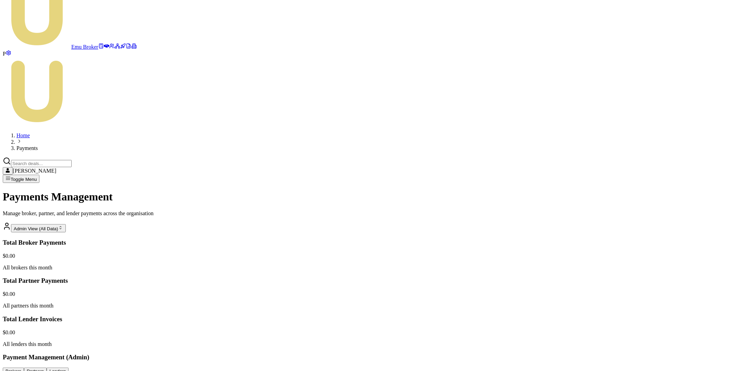
scroll to position [33, 0]
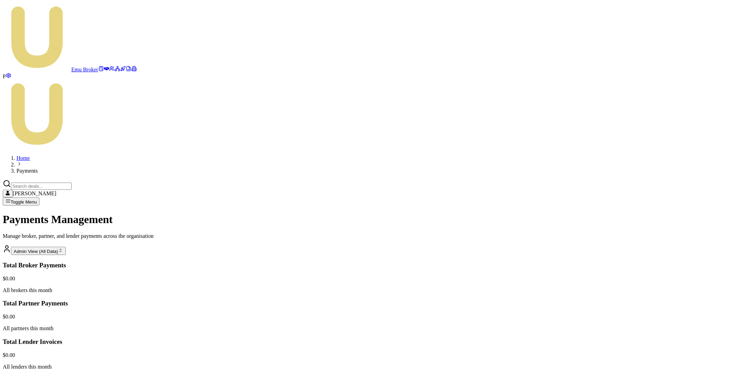
click at [670, 33] on html "Emu Broker P Home Payments Matt Leeburn Toggle Menu Payments Management Manage …" at bounding box center [365, 220] width 731 height 440
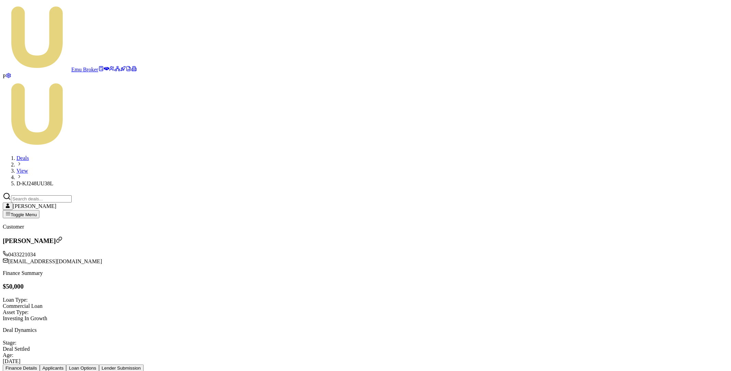
click at [144, 364] on button "Lender Submission" at bounding box center [121, 367] width 45 height 7
click at [9, 370] on icon at bounding box center [7, 378] width 3 height 4
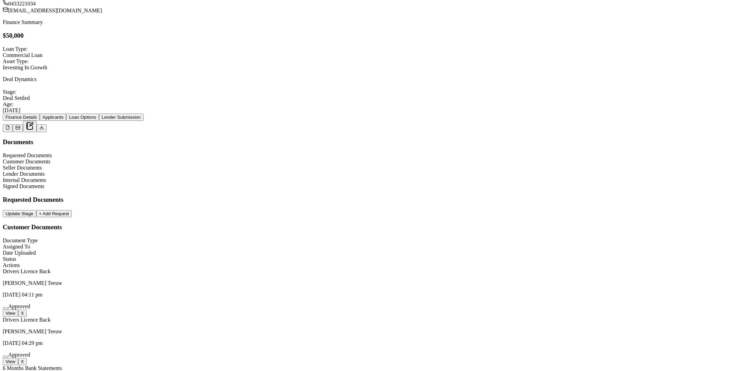
scroll to position [293, 0]
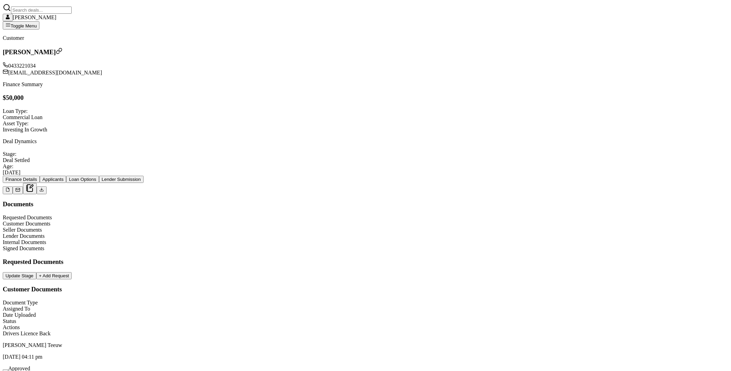
scroll to position [0, 0]
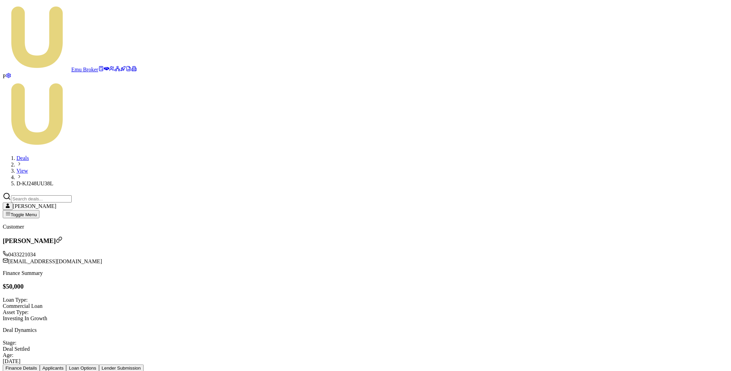
click at [53, 180] on span "D-KJ248UU38L" at bounding box center [34, 183] width 37 height 6
copy span "D-KJ248UU38L"
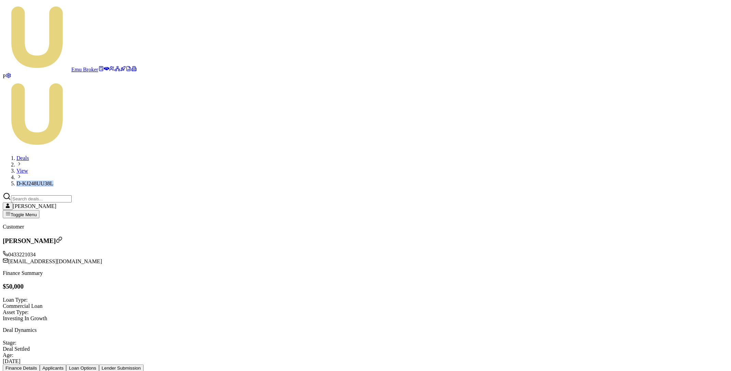
click at [144, 364] on button "Lender Submission" at bounding box center [121, 367] width 45 height 7
click at [40, 364] on button "Finance Details" at bounding box center [21, 367] width 37 height 7
copy h3 "Jo-Anne Teeuw"
drag, startPoint x: 36, startPoint y: 49, endPoint x: 126, endPoint y: 82, distance: 95.9
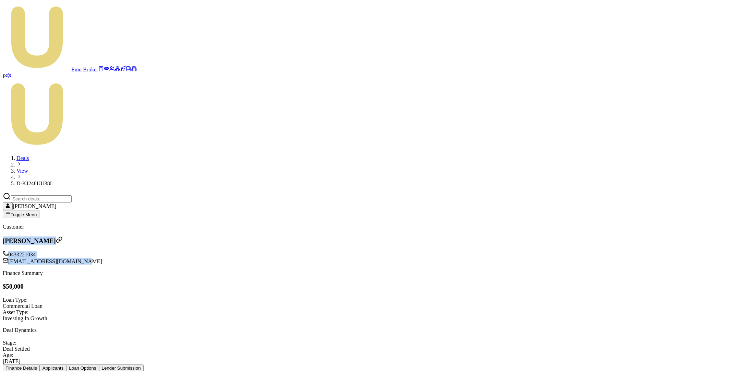
click at [104, 67] on link at bounding box center [106, 70] width 5 height 6
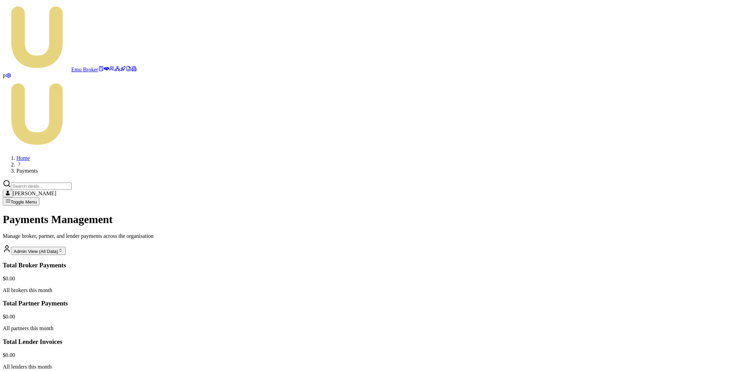
click at [411, 233] on div "Emu Broker P Home Payments Matt Leeburn Toggle Menu Payments Management Manage …" at bounding box center [366, 212] width 726 height 418
drag, startPoint x: 309, startPoint y: 165, endPoint x: 482, endPoint y: 177, distance: 172.8
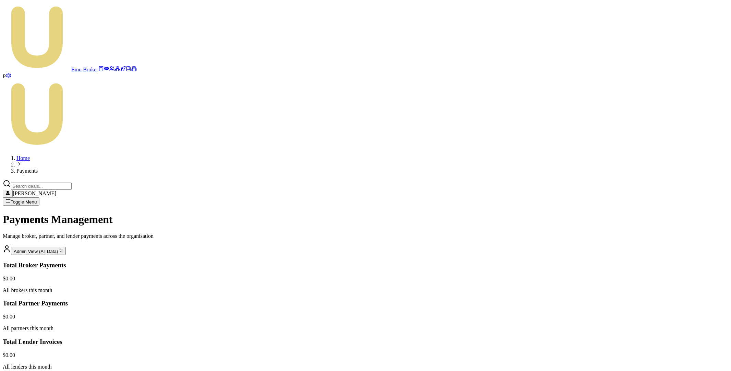
copy div "No broker payments found for the selected period. Payment runs are generated we…"
click at [409, 212] on div "Emu Broker P Home Payments Matt Leeburn Toggle Menu Payments Management Manage …" at bounding box center [366, 212] width 726 height 418
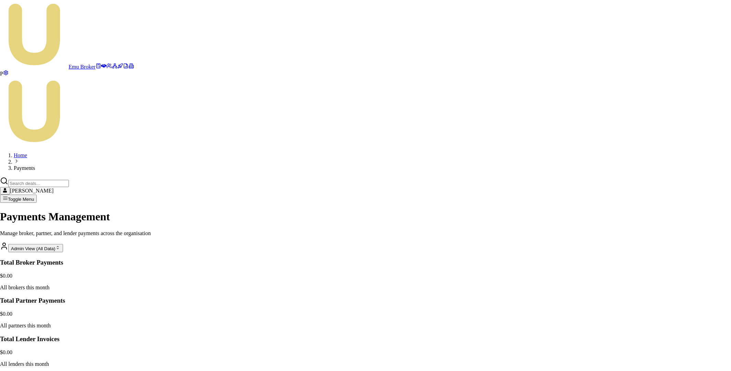
drag, startPoint x: 298, startPoint y: 113, endPoint x: 435, endPoint y: 255, distance: 198.3
copy div "Generate Payment Run Create a new weekly payment run for eligible deals Week En…"
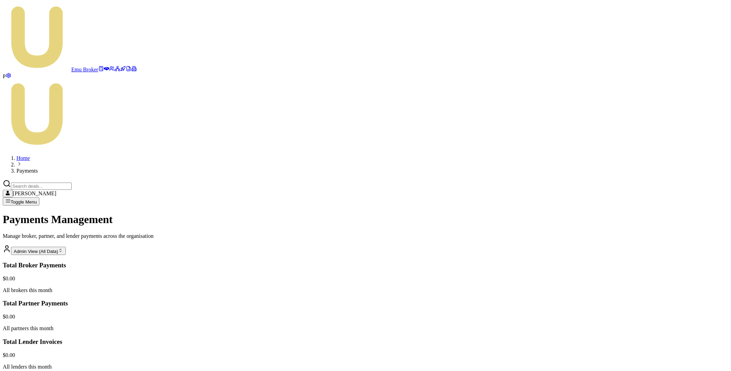
click at [72, 182] on input "Search deals" at bounding box center [41, 185] width 61 height 7
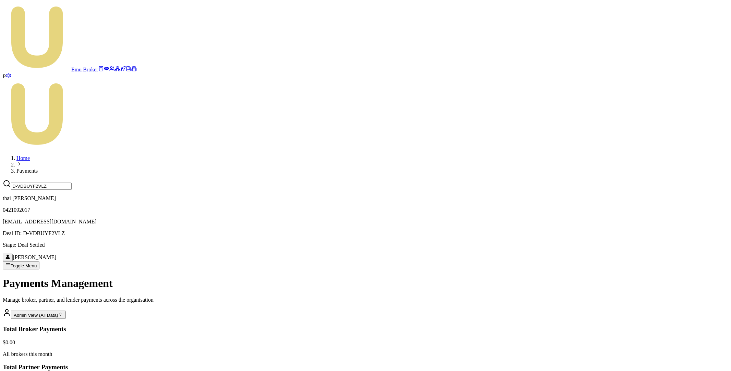
type input "D-VDBUYF2VLZ"
click at [614, 207] on p "0421092017" at bounding box center [366, 210] width 726 height 6
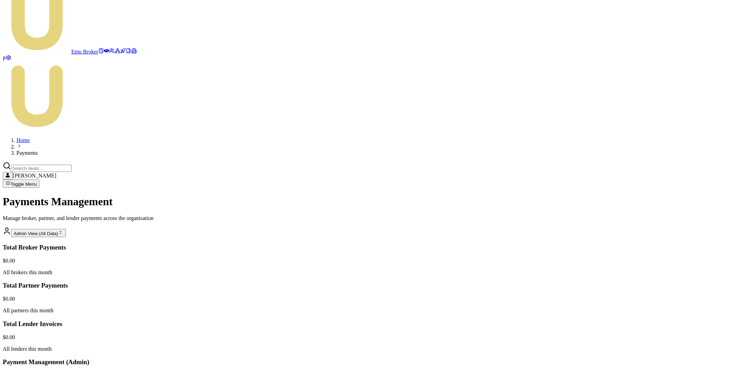
scroll to position [33, 0]
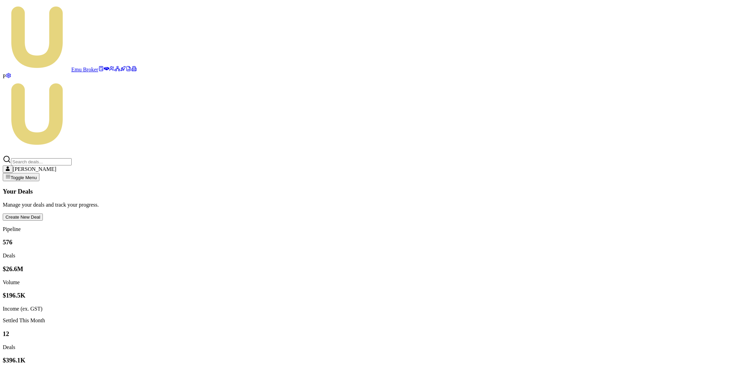
click at [72, 158] on input "Search deals" at bounding box center [41, 161] width 61 height 7
paste input "D-NOQ56OYX8R"
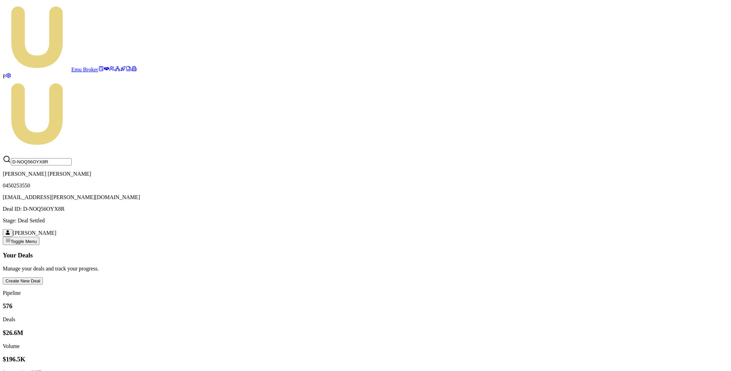
type input "D-NOQ56OYX8R"
click at [602, 182] on p "0450253550" at bounding box center [366, 185] width 726 height 6
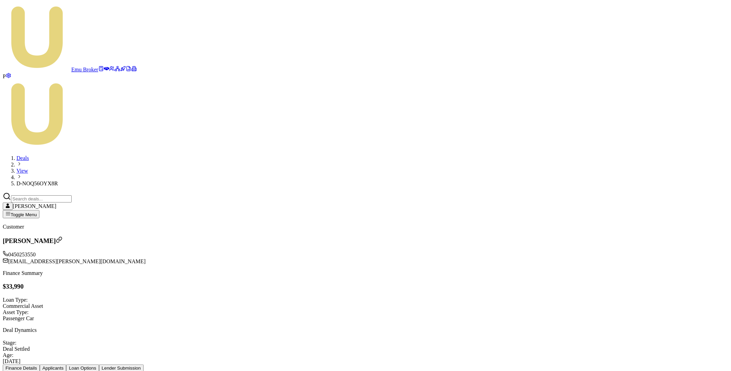
click at [144, 364] on button "Lender Submission" at bounding box center [121, 367] width 45 height 7
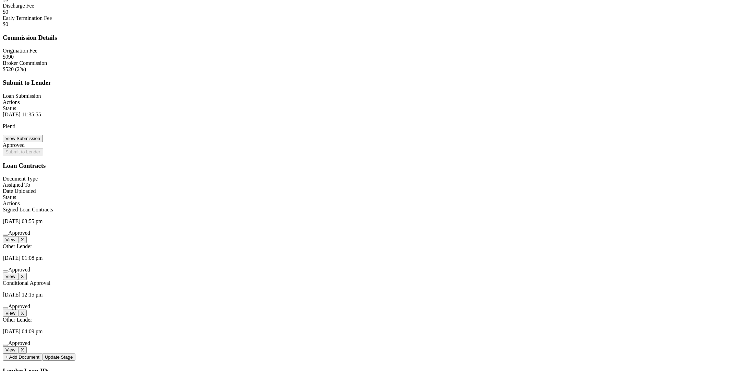
scroll to position [760, 0]
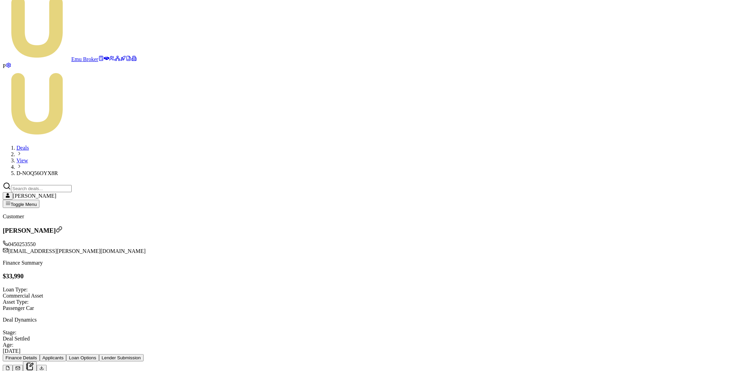
scroll to position [0, 0]
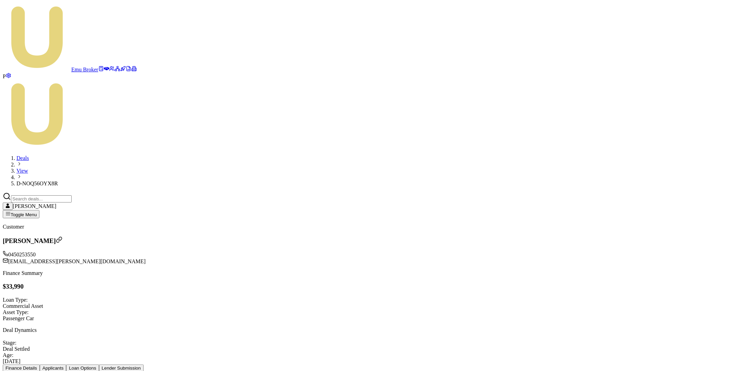
click at [72, 195] on input "Search deals" at bounding box center [41, 198] width 61 height 7
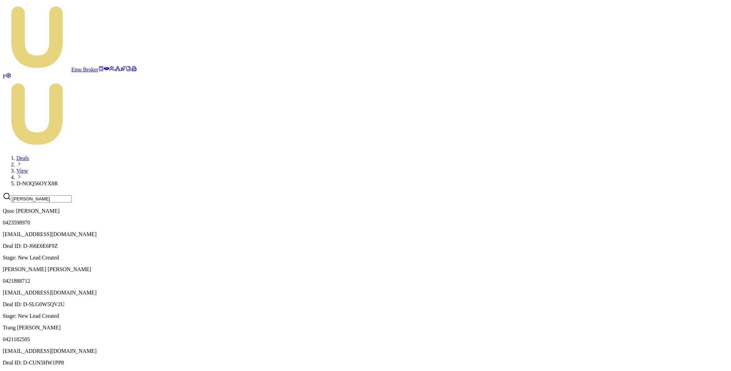
scroll to position [407, 0]
type input "thai nguyen"
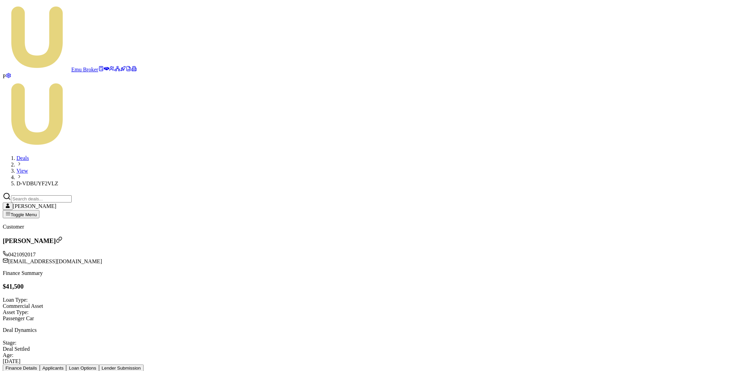
click at [10, 370] on icon at bounding box center [7, 378] width 4 height 4
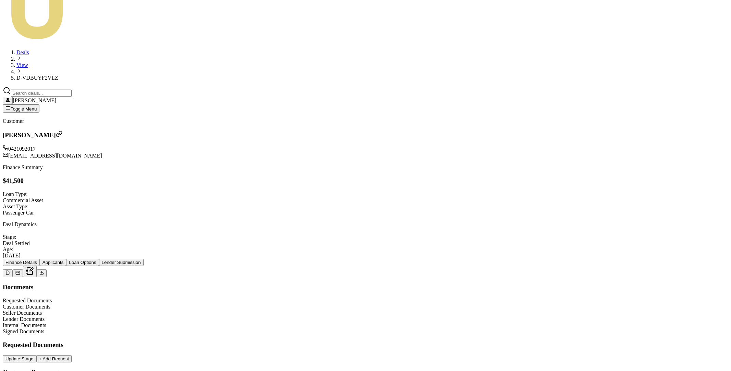
scroll to position [14, 0]
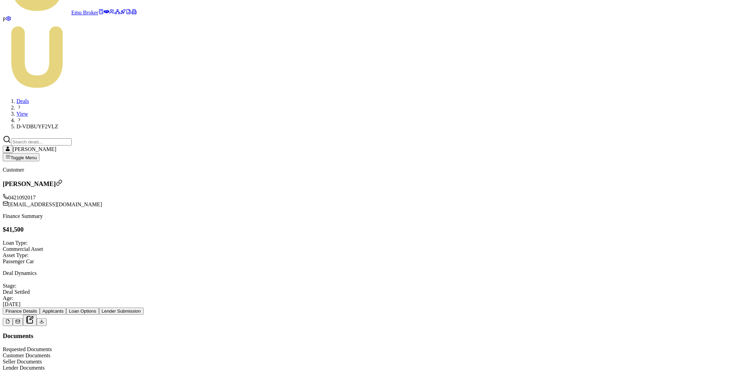
scroll to position [0, 0]
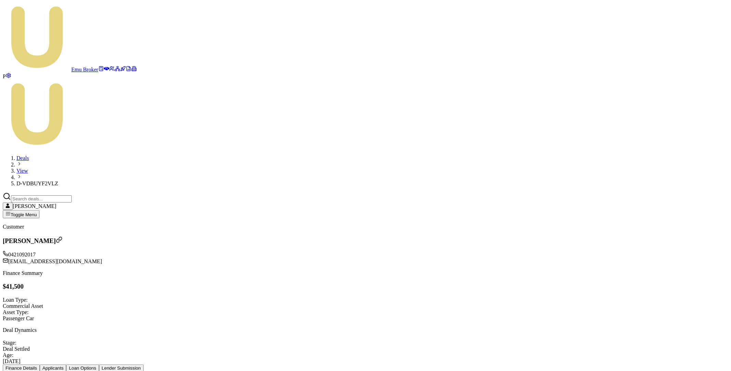
click at [40, 364] on button "Finance Details" at bounding box center [21, 367] width 37 height 7
click at [144, 155] on div "Deals View D-VDBUYF2VLZ Matt Leeburn" at bounding box center [366, 182] width 726 height 55
click at [144, 364] on button "Lender Submission" at bounding box center [121, 367] width 45 height 7
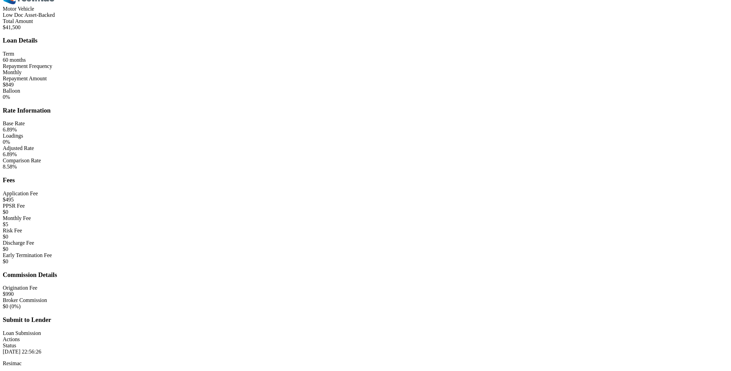
scroll to position [510, 0]
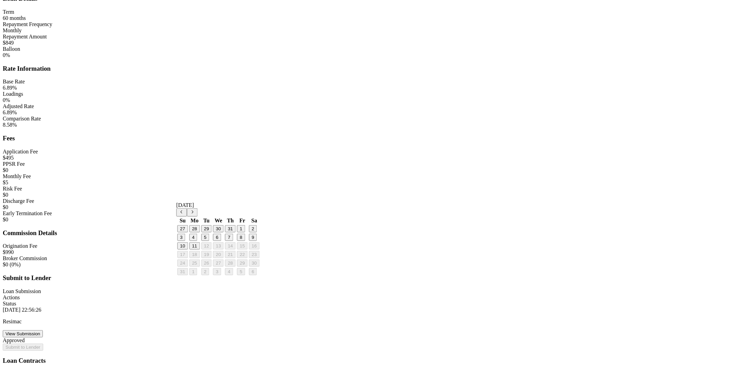
click at [208, 241] on button "5" at bounding box center [205, 236] width 8 height 7
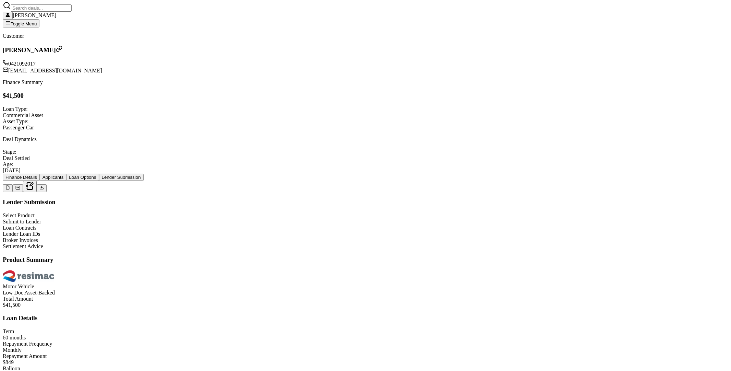
scroll to position [26, 0]
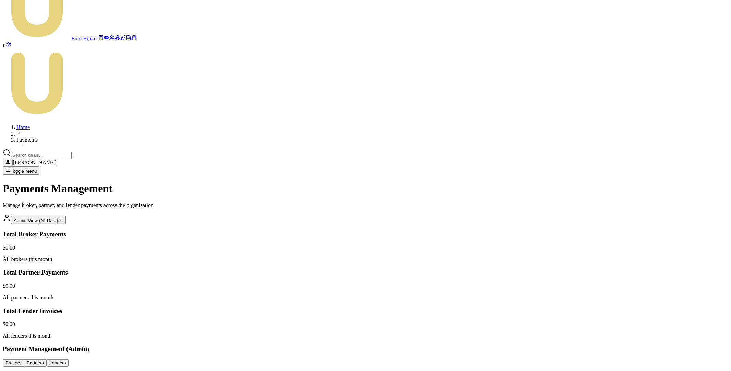
scroll to position [49, 0]
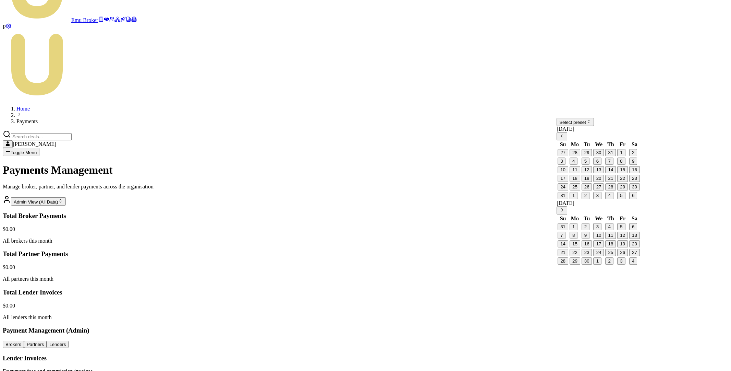
click at [565, 138] on icon "Go to previous month" at bounding box center [561, 135] width 5 height 5
click at [590, 156] on button "1" at bounding box center [586, 152] width 8 height 7
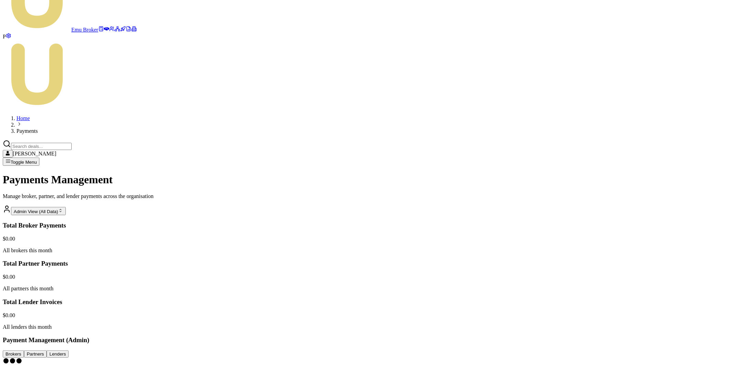
scroll to position [0, 0]
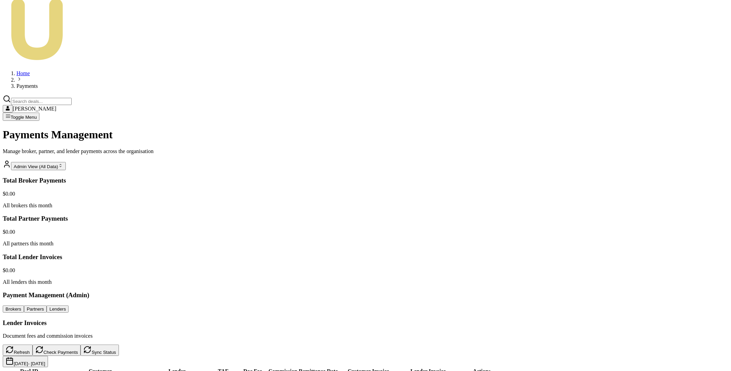
scroll to position [773, 0]
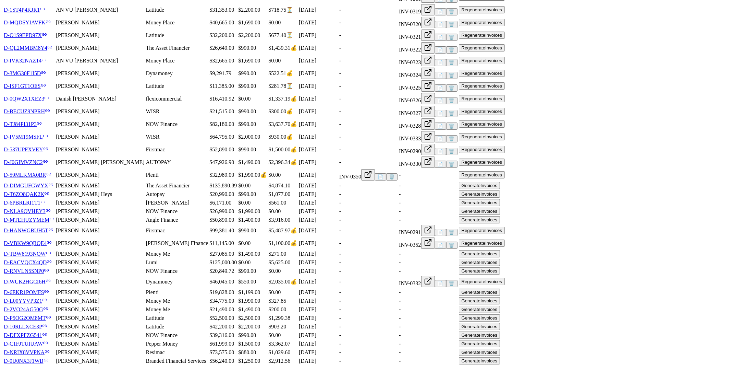
click at [500, 357] on button "Generate Invoices" at bounding box center [479, 360] width 41 height 7
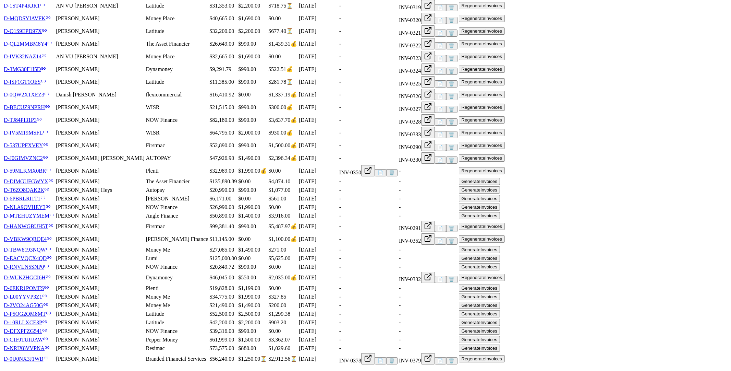
click at [398, 357] on button "🗑️" at bounding box center [391, 360] width 11 height 7
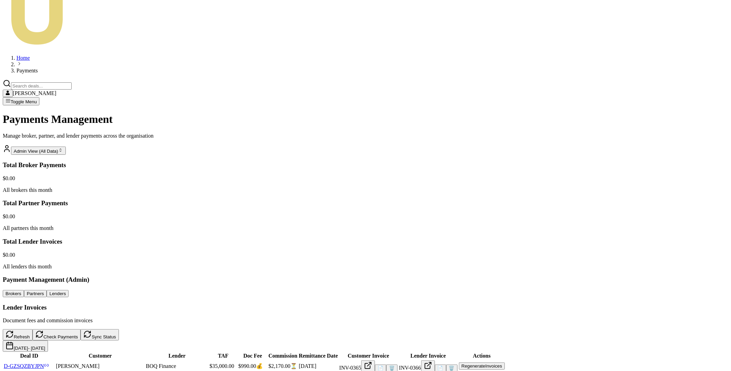
scroll to position [0, 0]
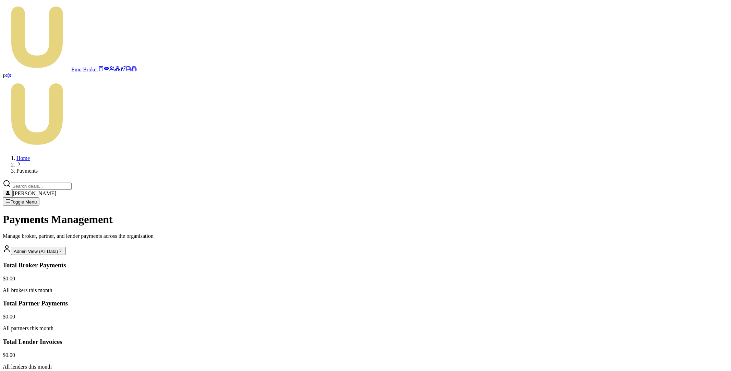
scroll to position [49, 0]
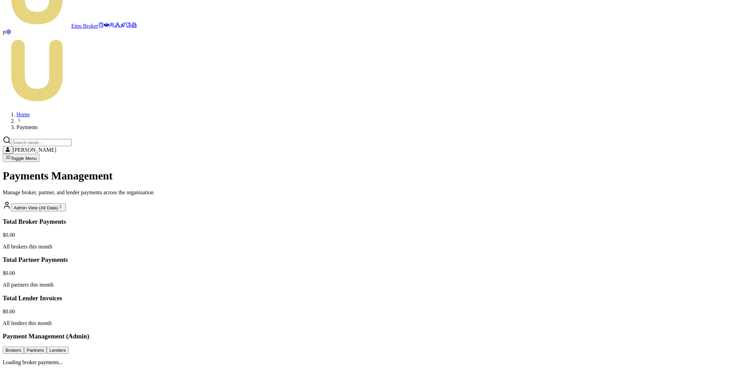
click at [191, 169] on main "Payments Management Manage broker, partner, and lender payments across the orga…" at bounding box center [366, 267] width 726 height 196
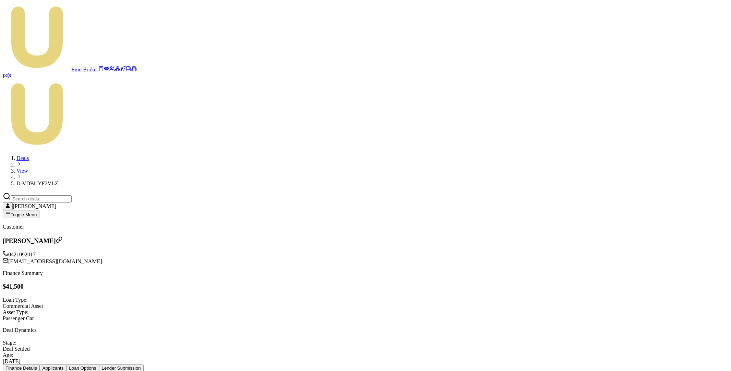
click at [144, 364] on button "Lender Submission" at bounding box center [121, 367] width 45 height 7
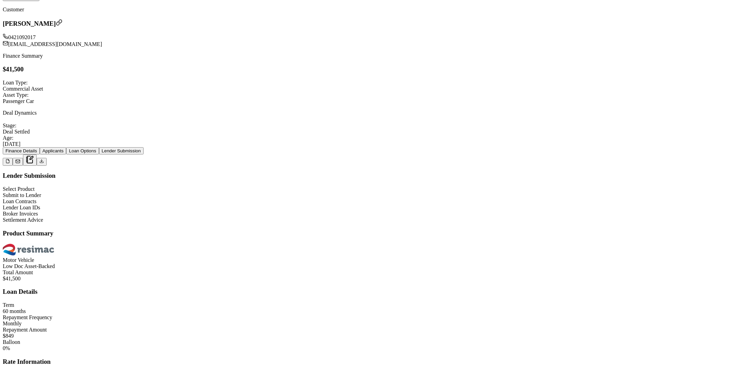
scroll to position [526, 0]
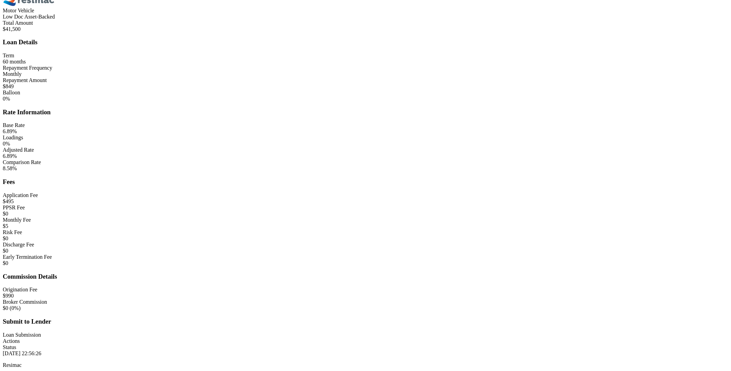
scroll to position [406, 0]
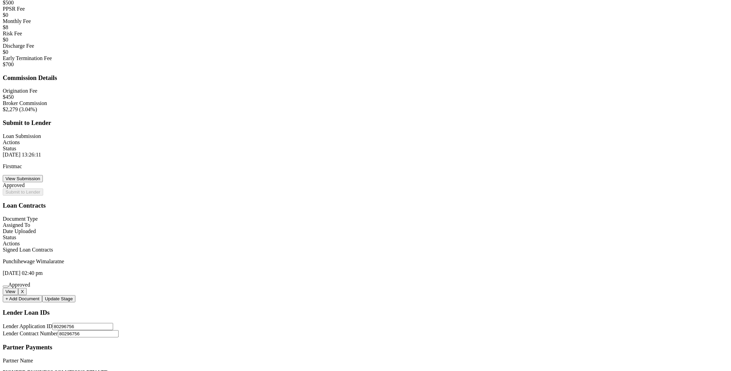
scroll to position [711, 0]
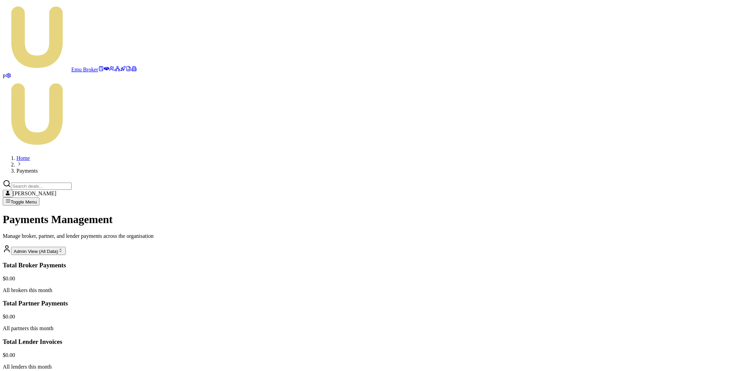
drag, startPoint x: 38, startPoint y: 196, endPoint x: 69, endPoint y: 195, distance: 30.9
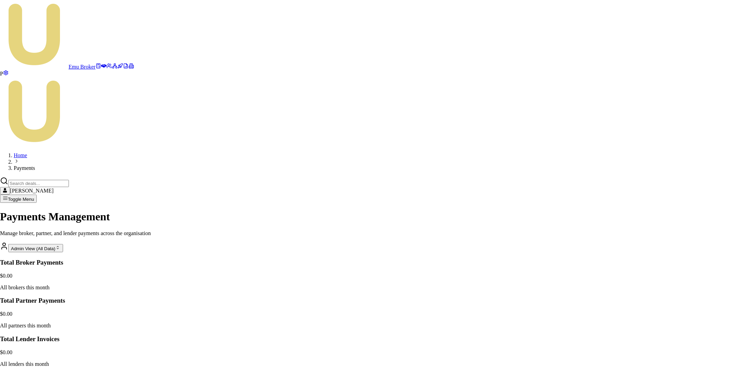
drag, startPoint x: 297, startPoint y: 111, endPoint x: 436, endPoint y: 255, distance: 199.8
copy div "Generate Payment Run Create a new weekly payment run for eligible deals Week En…"
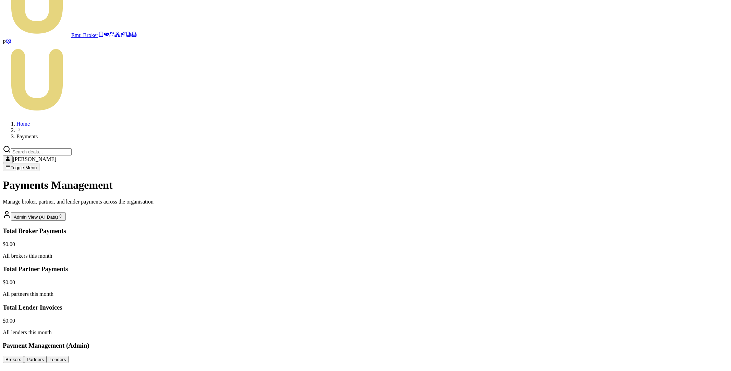
scroll to position [49, 0]
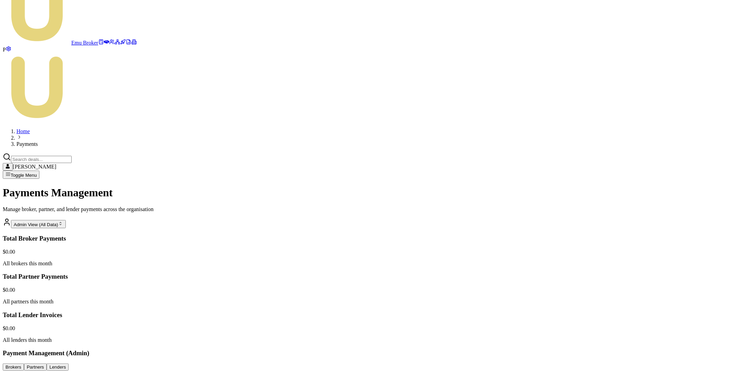
scroll to position [49, 0]
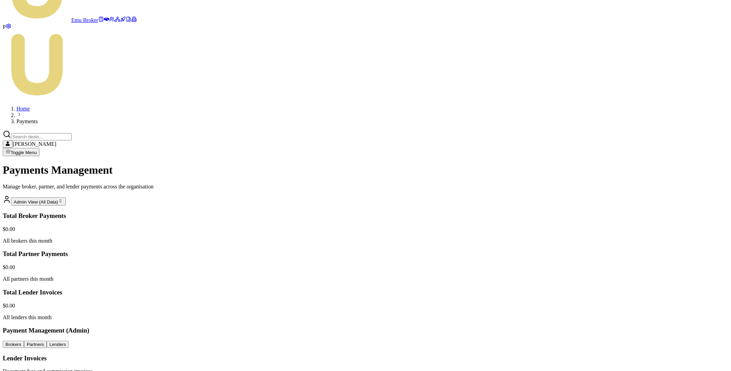
drag, startPoint x: 37, startPoint y: 163, endPoint x: 68, endPoint y: 162, distance: 31.5
copy link "D-PKJS9A7M1J"
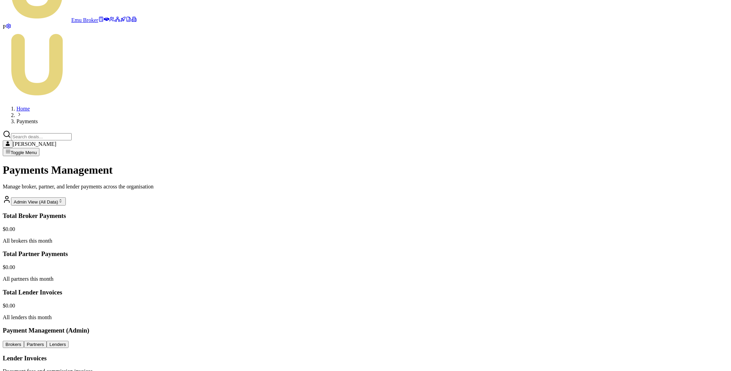
drag, startPoint x: 37, startPoint y: 164, endPoint x: 68, endPoint y: 163, distance: 30.9
copy link "D-PKJS9A7M1J"
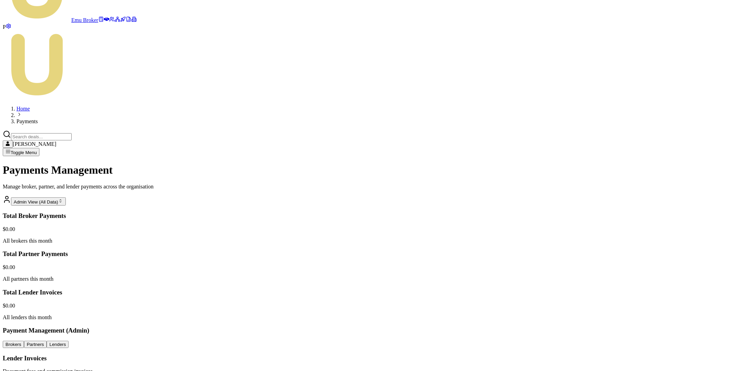
drag, startPoint x: 34, startPoint y: 163, endPoint x: 345, endPoint y: 165, distance: 310.9
drag, startPoint x: 37, startPoint y: 162, endPoint x: 69, endPoint y: 163, distance: 32.2
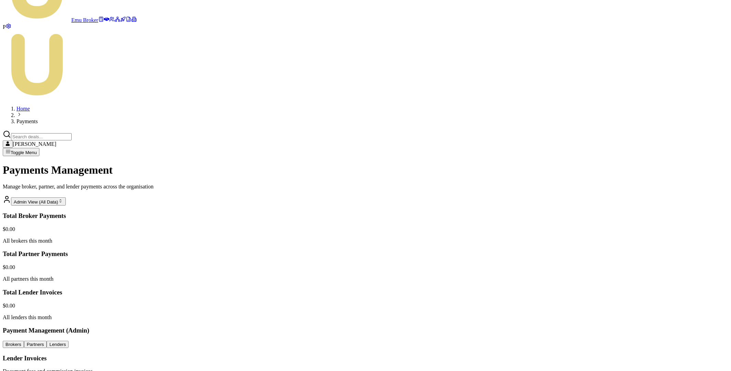
copy link "D-PKJS9A7M1J"
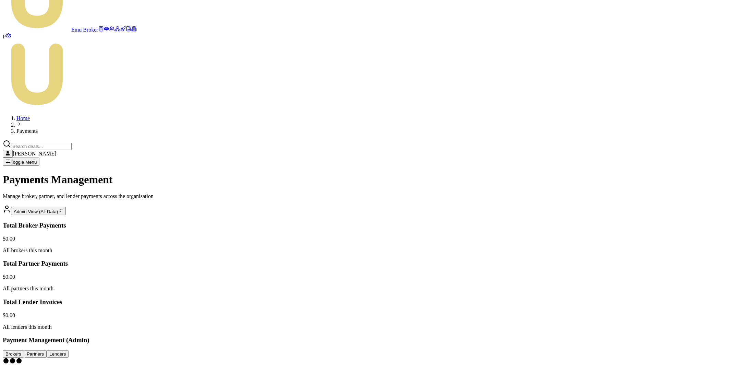
scroll to position [0, 0]
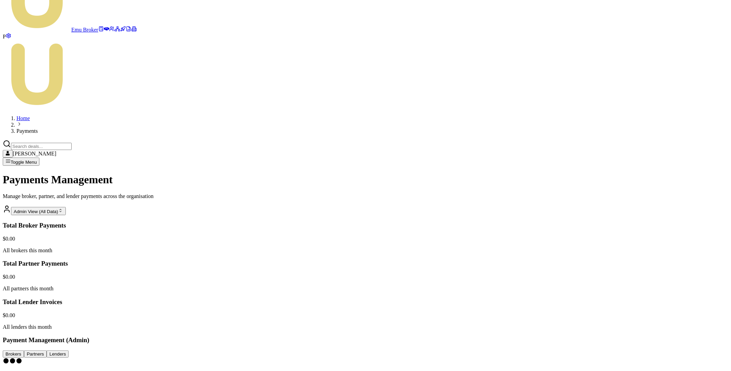
scroll to position [0, 0]
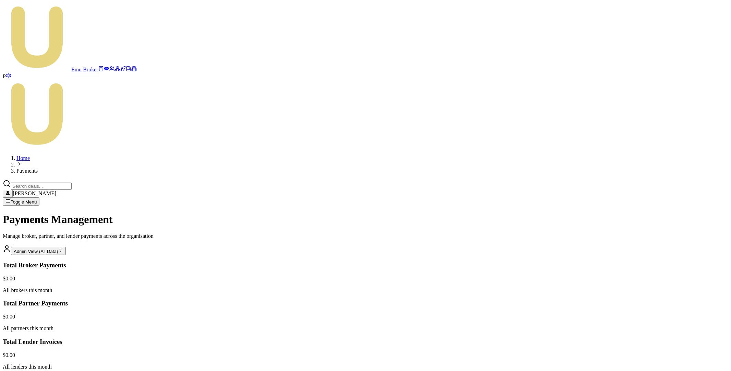
drag, startPoint x: 305, startPoint y: 211, endPoint x: 376, endPoint y: 214, distance: 71.4
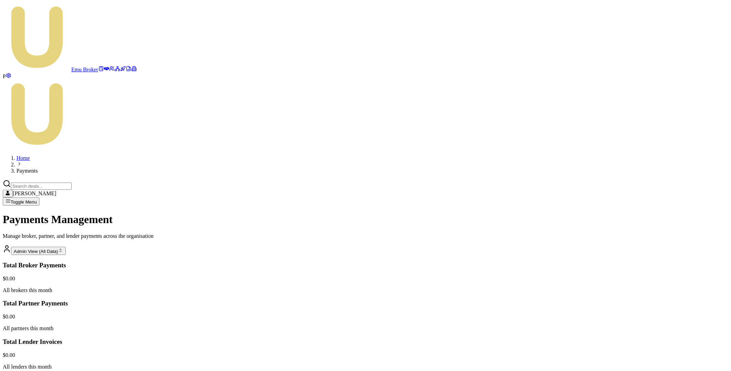
copy tr "$990.00 $444.40 ⏳"
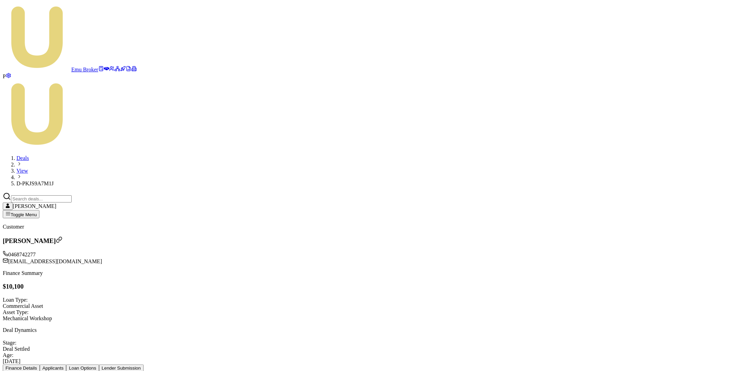
click at [144, 364] on button "Lender Submission" at bounding box center [121, 367] width 45 height 7
click at [99, 364] on button "Loan Options" at bounding box center [82, 367] width 33 height 7
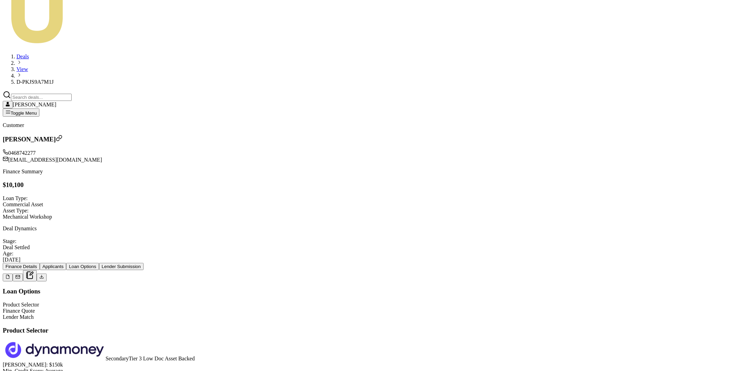
scroll to position [52, 0]
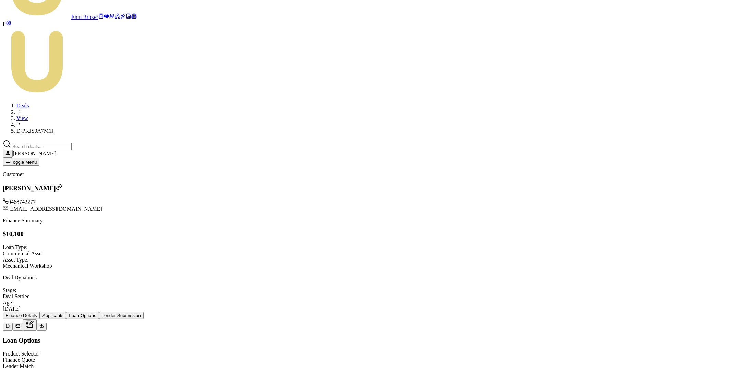
click at [144, 312] on button "Lender Submission" at bounding box center [121, 315] width 45 height 7
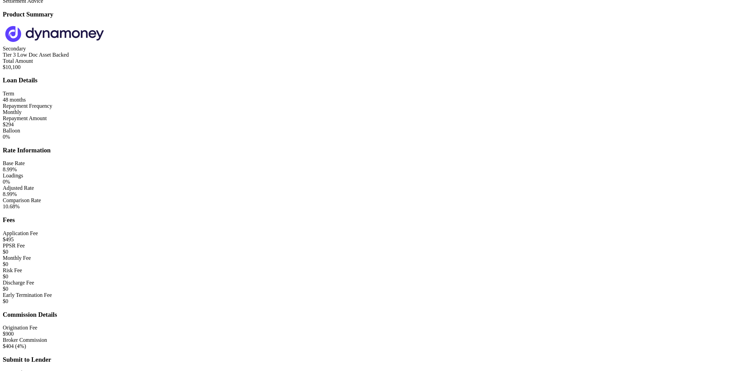
scroll to position [493, 0]
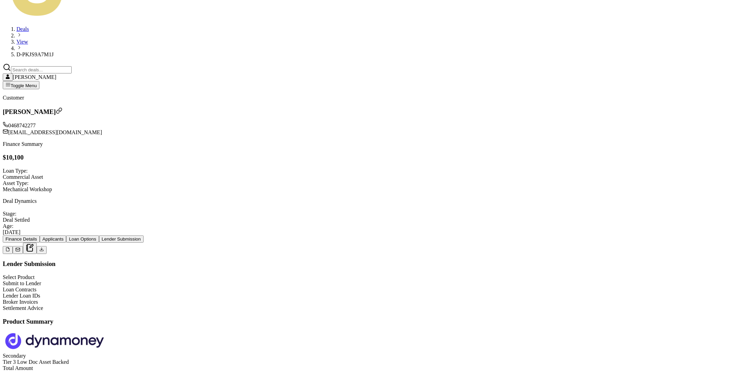
scroll to position [0, 0]
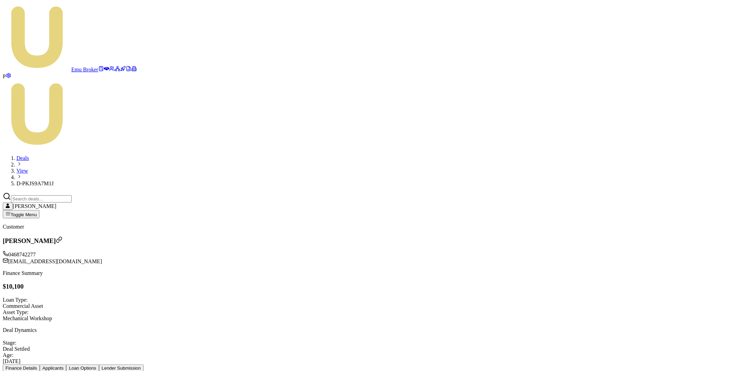
click at [99, 364] on button "Loan Options" at bounding box center [82, 367] width 33 height 7
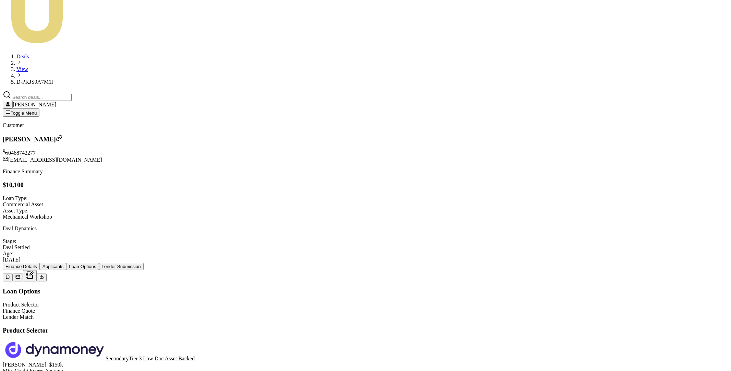
checkbox input "false"
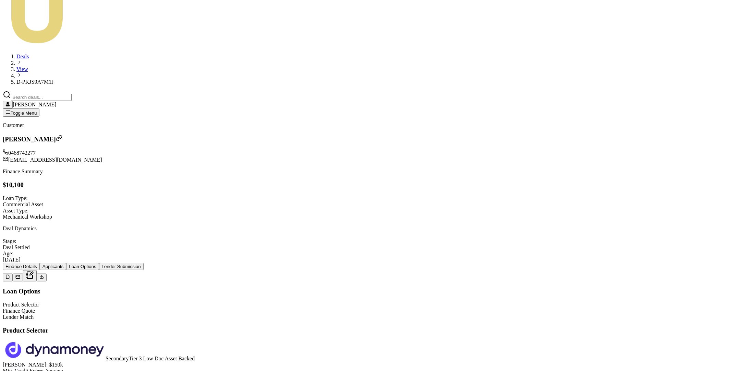
scroll to position [0, 0]
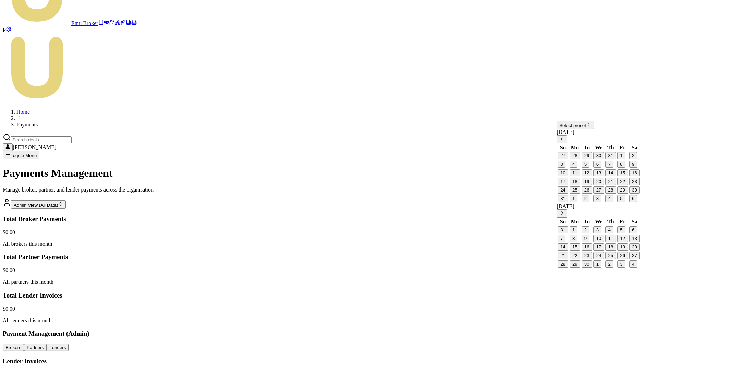
click at [565, 141] on icon "Go to previous month" at bounding box center [561, 138] width 5 height 5
click at [590, 159] on button "1" at bounding box center [586, 155] width 8 height 7
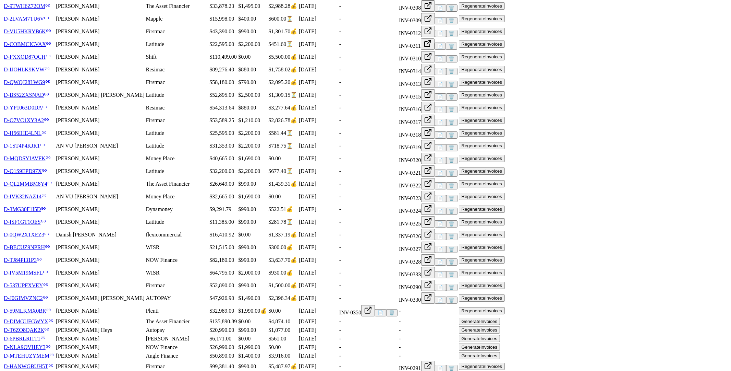
scroll to position [773, 0]
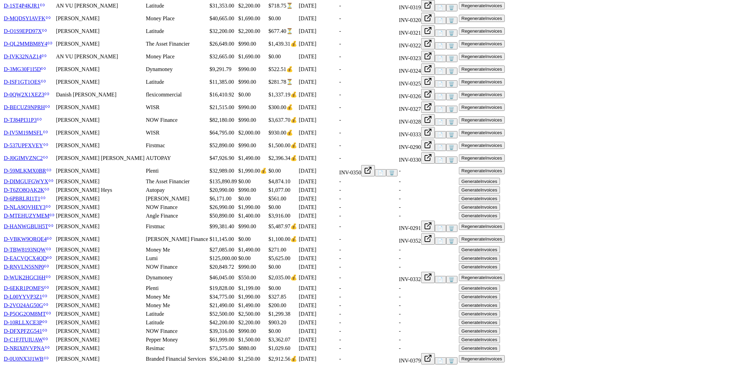
click at [49, 285] on link "D-6EKR1POMFS" at bounding box center [26, 288] width 45 height 6
click at [500, 284] on button "Generate Invoices" at bounding box center [479, 287] width 41 height 7
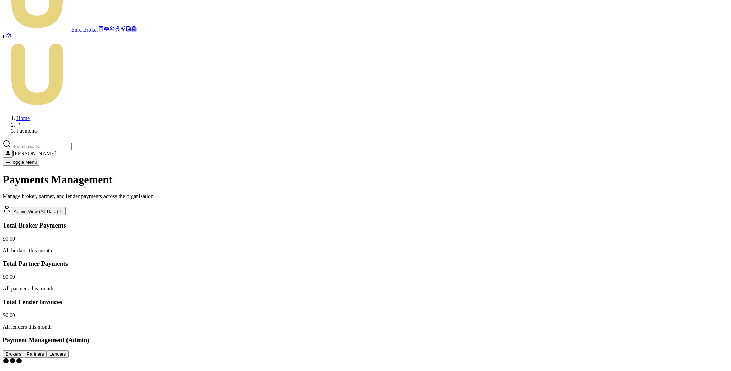
scroll to position [0, 0]
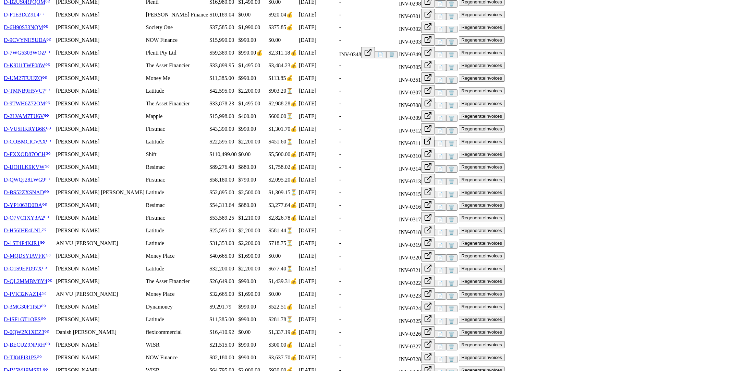
scroll to position [773, 0]
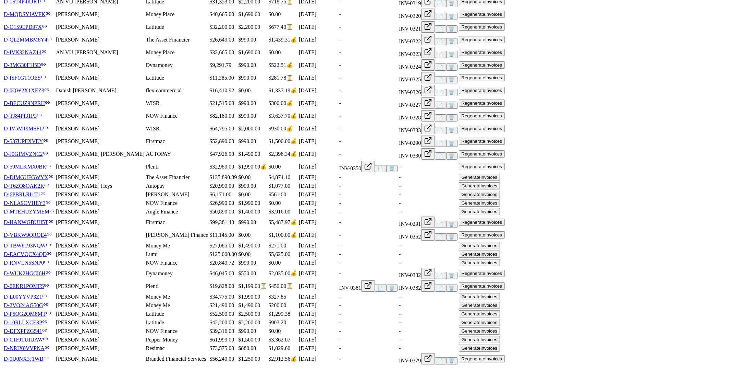
click at [398, 284] on button "🗑️" at bounding box center [391, 287] width 11 height 7
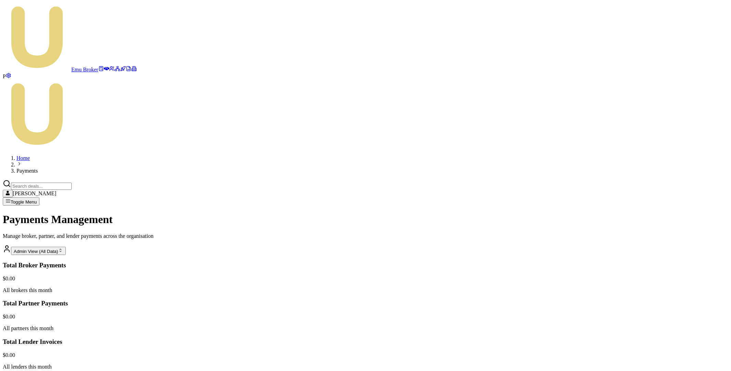
scroll to position [599, 0]
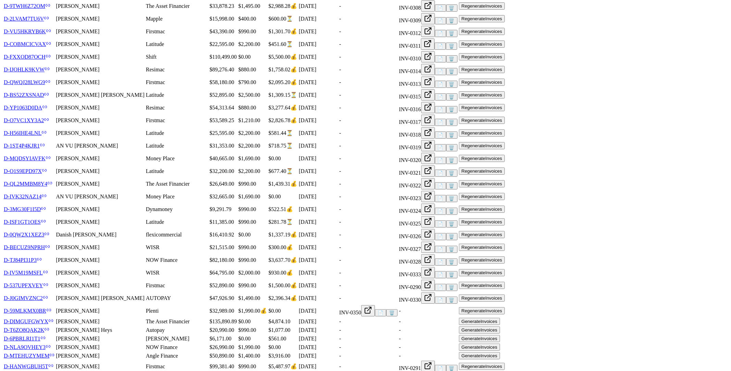
click at [51, 307] on link "D-59MLKMX0BR" at bounding box center [28, 310] width 48 height 6
click at [398, 309] on button "🗑️" at bounding box center [391, 312] width 11 height 7
click at [372, 306] on icon at bounding box center [368, 310] width 8 height 8
click at [398, 309] on button "🗑️" at bounding box center [391, 312] width 11 height 7
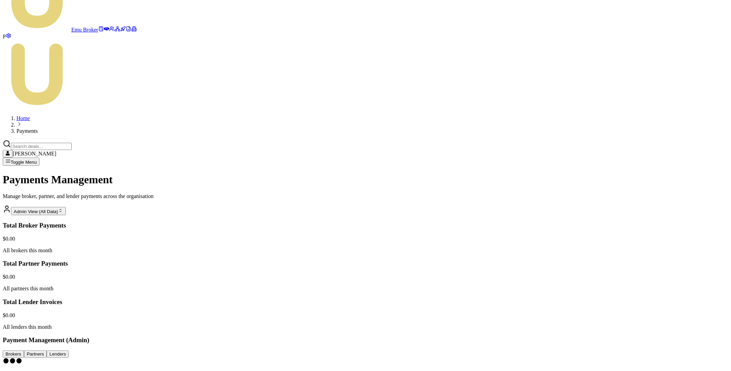
scroll to position [0, 0]
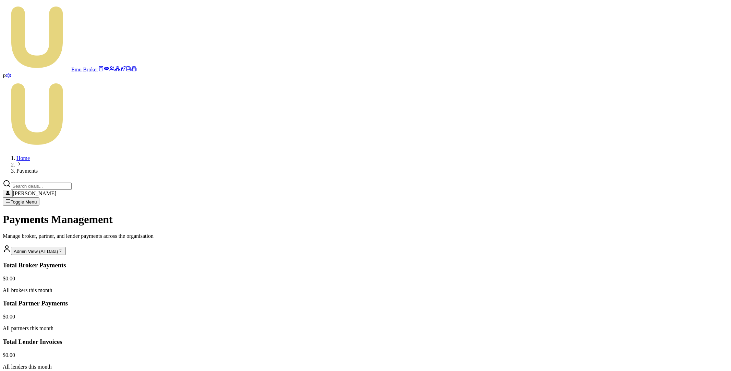
scroll to position [599, 0]
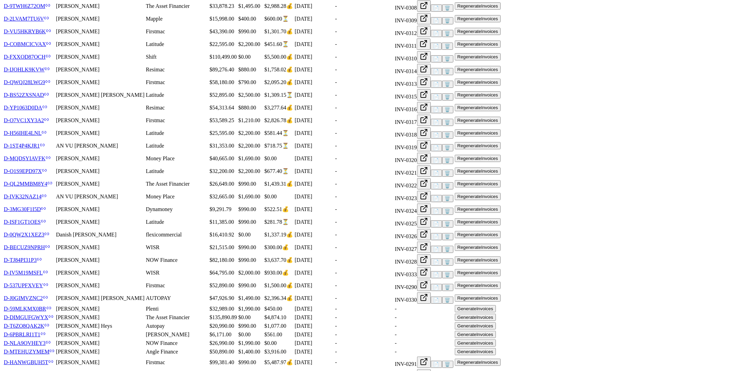
click at [496, 305] on button "Generate Invoices" at bounding box center [475, 308] width 41 height 7
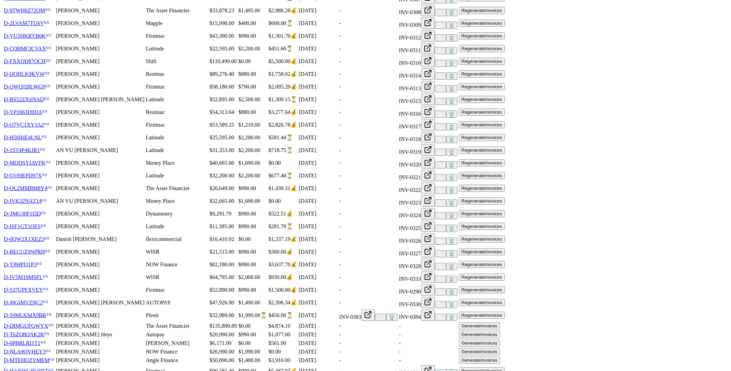
scroll to position [61, 0]
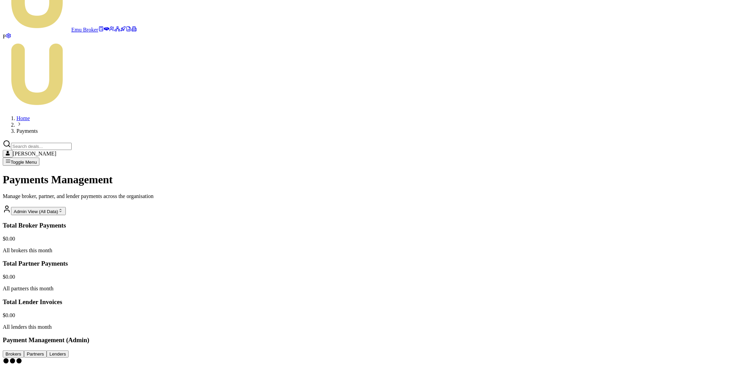
scroll to position [0, 0]
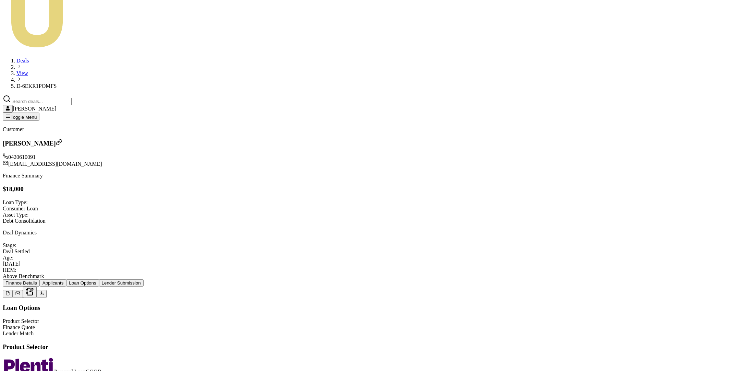
scroll to position [113, 0]
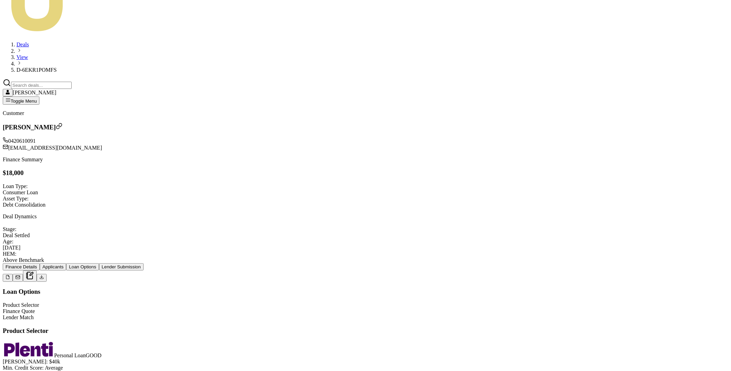
type input "$0.00"
type input "0.000022222222222222223"
type input "0.004"
type input "0.000024999999999999998"
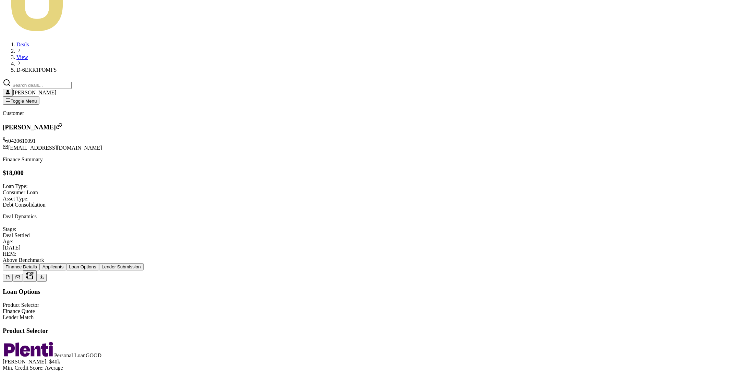
type input "0.00450"
type input "0.022222222222222223"
type input "4"
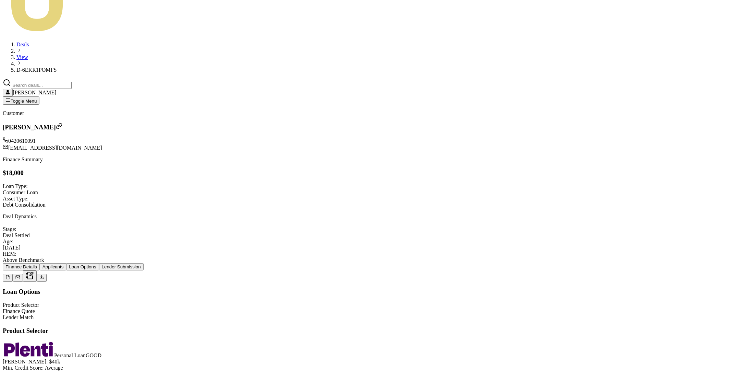
type input "0.25"
type input "45"
type input "2.5"
type input "$450.00"
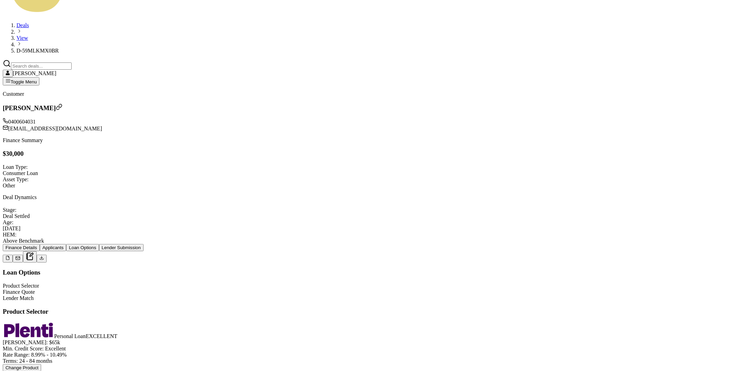
scroll to position [166, 0]
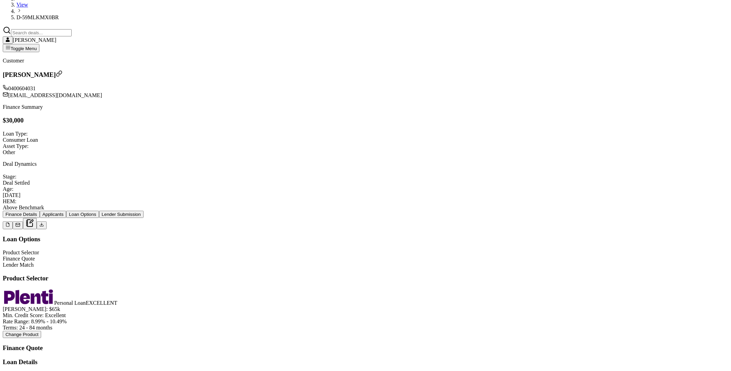
type input "4"
type input "0.15"
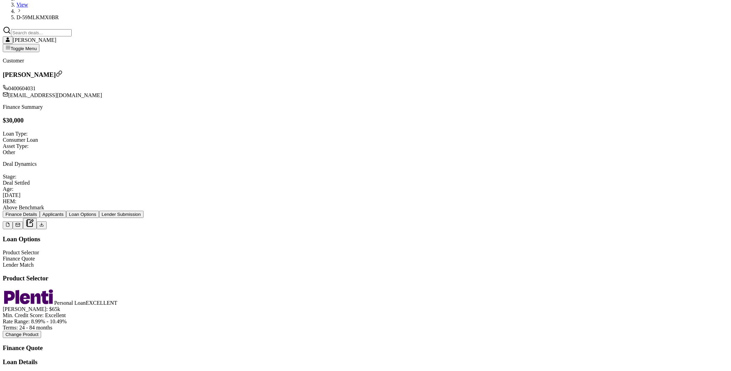
type input "45"
type input "1.5"
type input "$450.00"
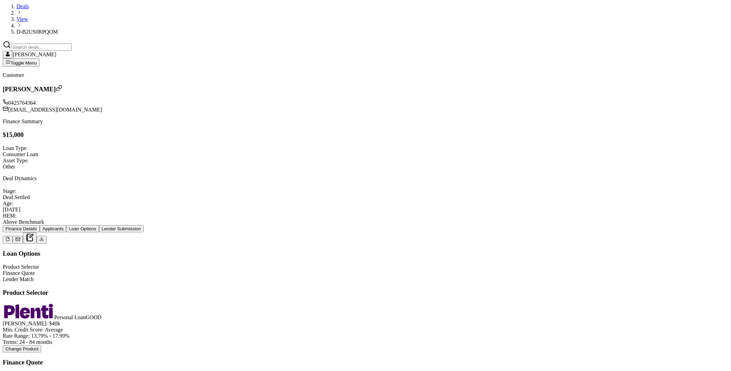
scroll to position [155, 0]
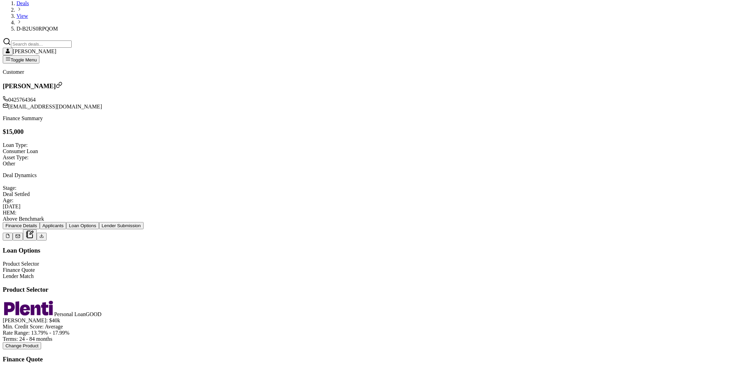
type input "2"
type input "0.14666666666666667"
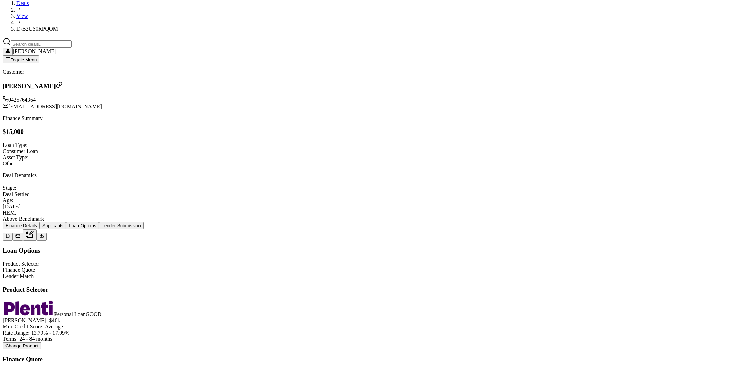
type input "22"
type input "1.5"
type input "$225.00"
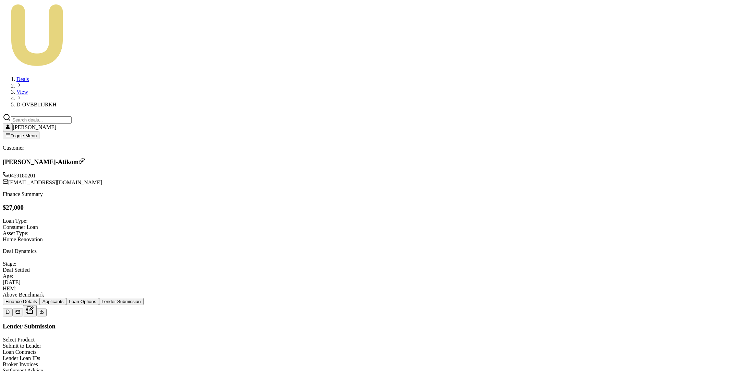
scroll to position [3, 0]
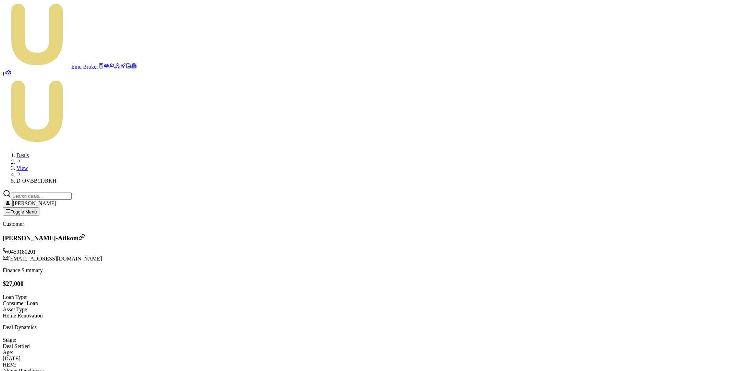
click at [99, 370] on button "Loan Options" at bounding box center [82, 377] width 33 height 7
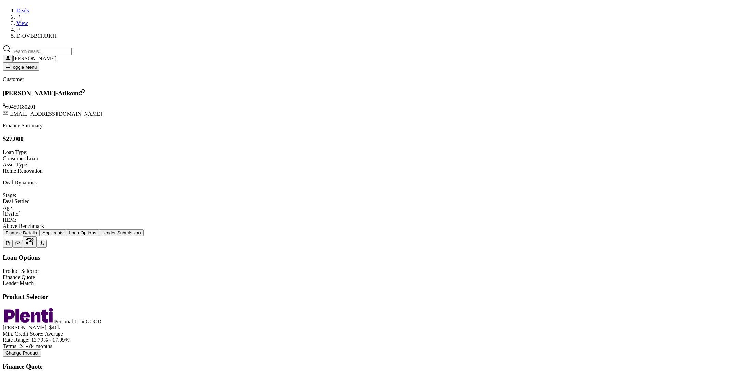
scroll to position [203, 0]
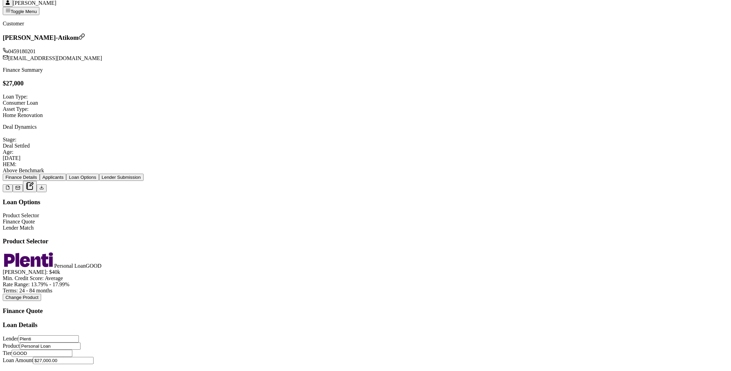
type input "0"
type input "0.014814814814814815"
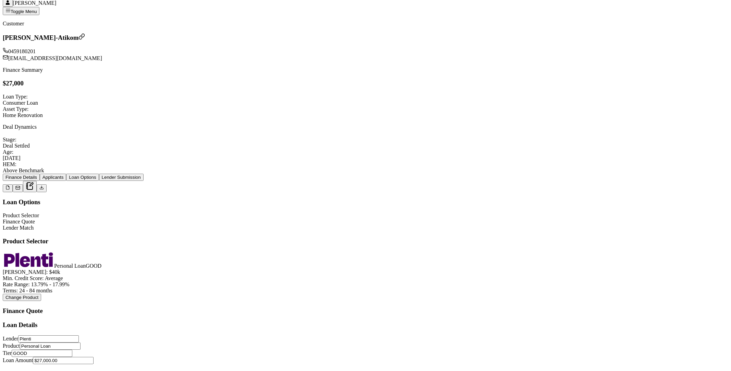
type input "4"
type input "0.14814814814814814"
type input "40"
type input "1.5"
type input "$405.00"
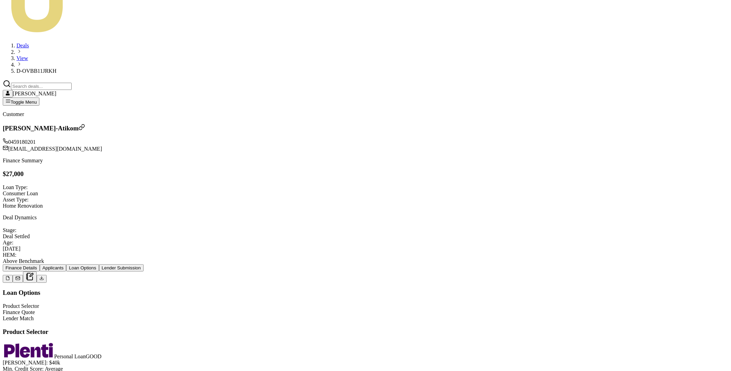
scroll to position [0, 0]
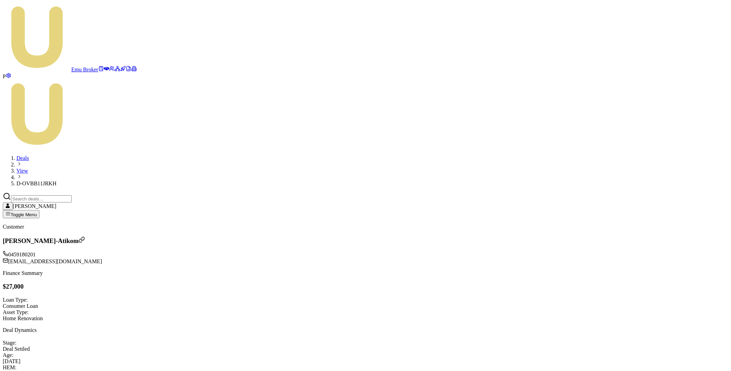
click at [104, 66] on icon at bounding box center [106, 68] width 5 height 5
click at [131, 71] on icon at bounding box center [133, 68] width 5 height 5
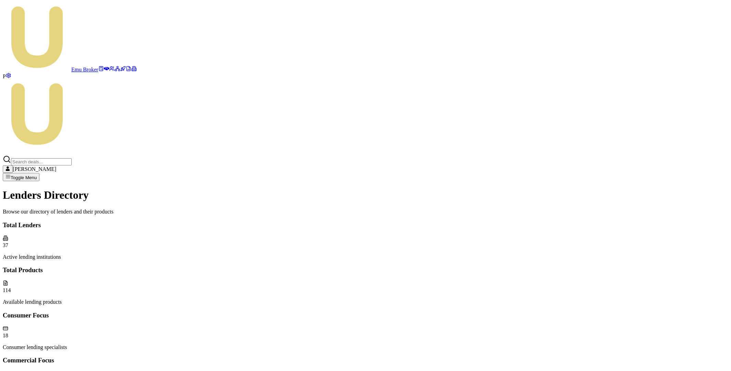
type input "motorbike"
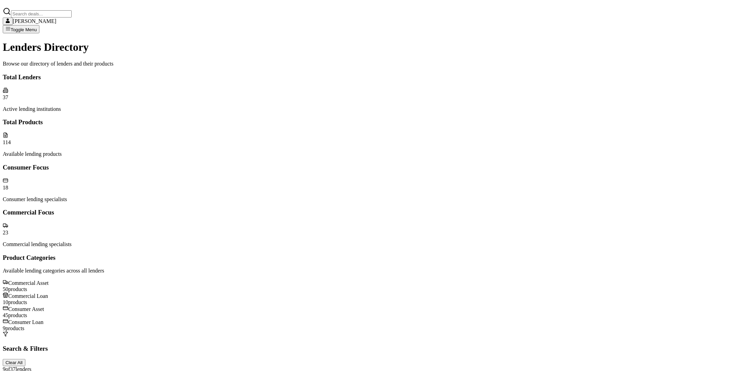
scroll to position [177, 0]
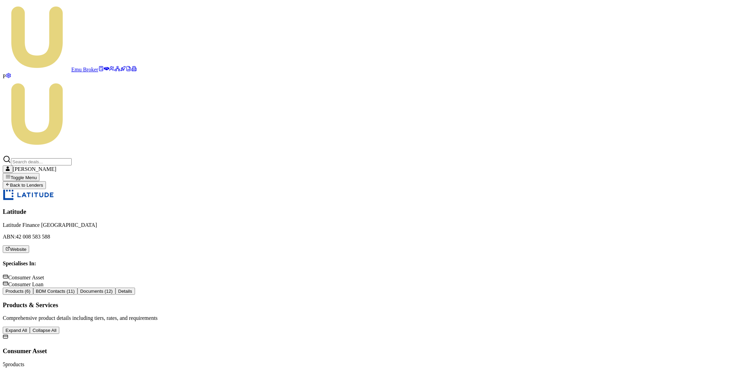
scroll to position [37, 0]
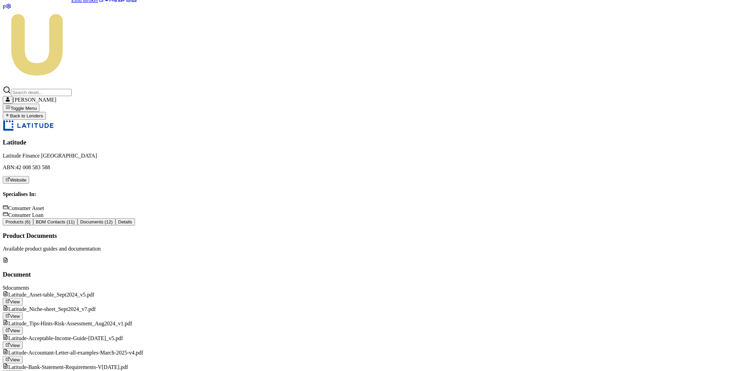
scroll to position [0, 0]
click at [470, 112] on div "Back to Lenders Latitude Latitude Finance Australia ABN: 42 008 583 588 Website…" at bounding box center [366, 305] width 726 height 386
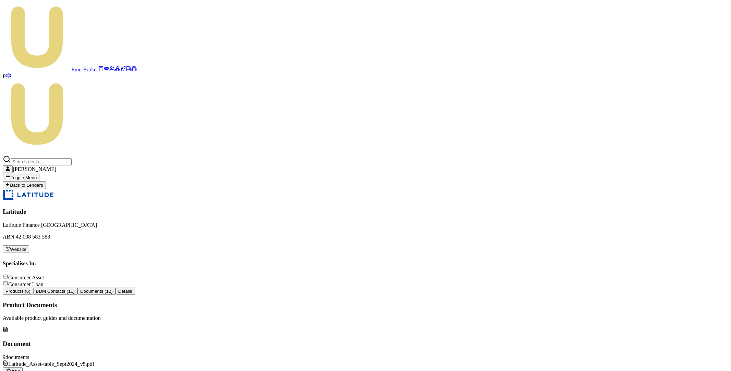
scroll to position [110, 0]
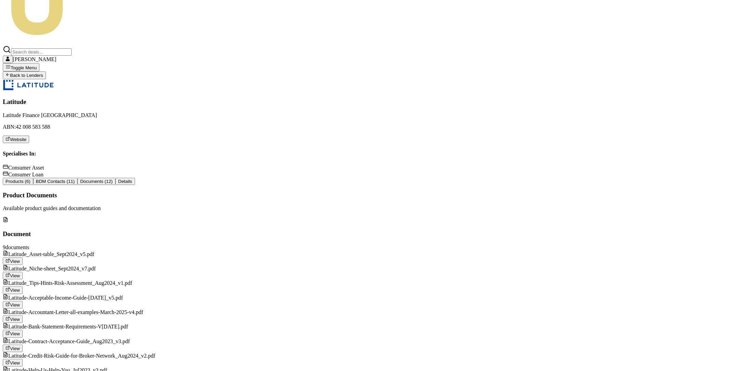
click at [94, 251] on span "Latitude_Asset-table_Sept2024_v5.pdf" at bounding box center [51, 254] width 86 height 6
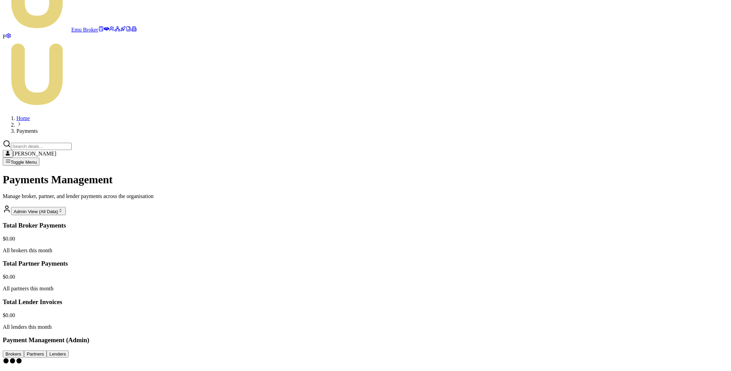
scroll to position [0, 0]
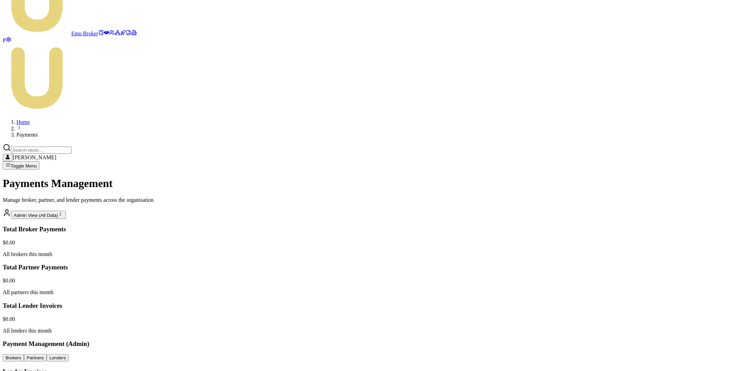
scroll to position [49, 0]
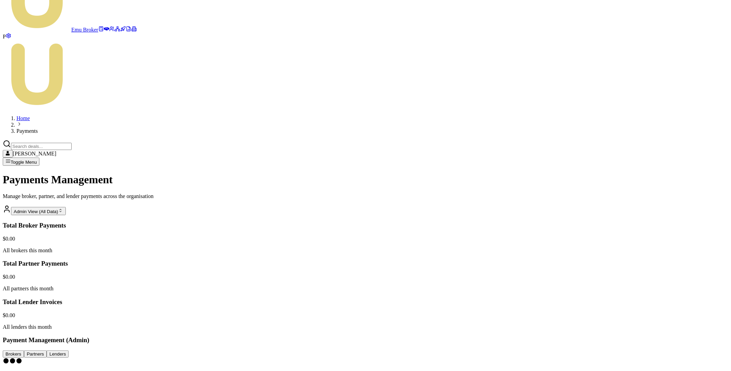
scroll to position [0, 0]
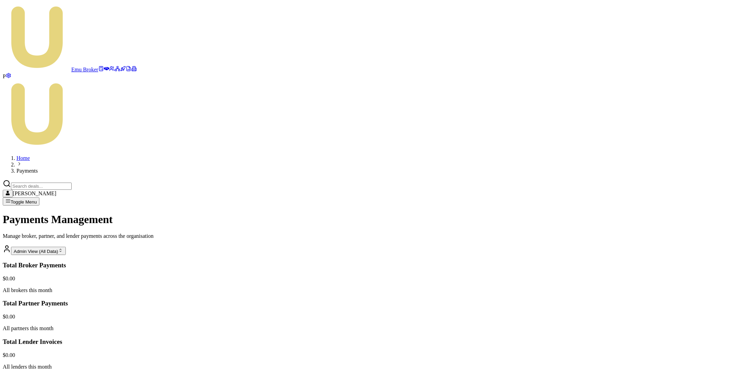
click at [160, 213] on main "Payments Management Manage broker, partner, and lender payments across the orga…" at bounding box center [366, 311] width 726 height 196
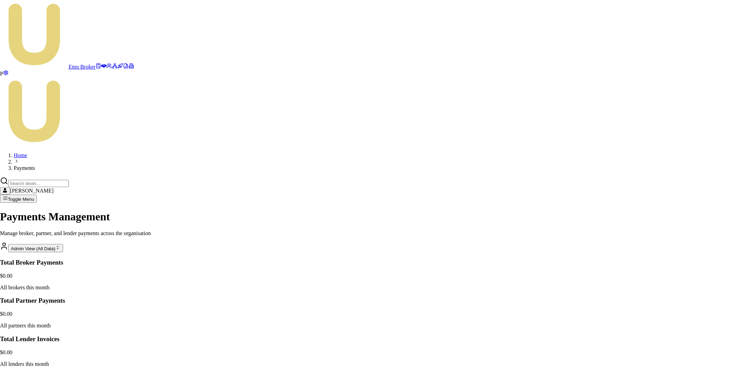
click at [654, 271] on html "Emu Broker P Home Payments Matt Leeburn Toggle Menu Payments Management Manage …" at bounding box center [365, 265] width 731 height 531
click at [630, 286] on div "Edit Draft" at bounding box center [627, 285] width 46 height 10
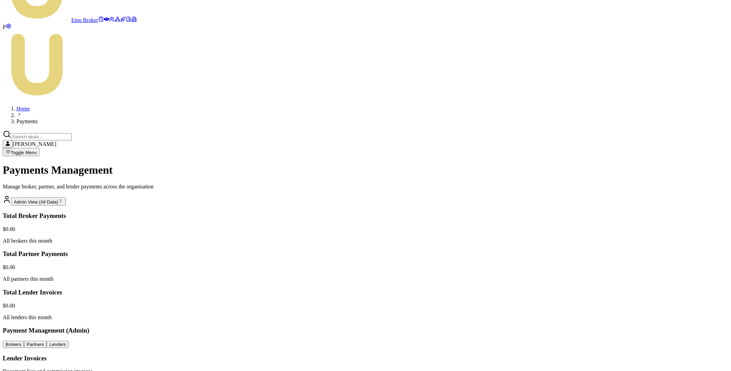
scroll to position [46, 0]
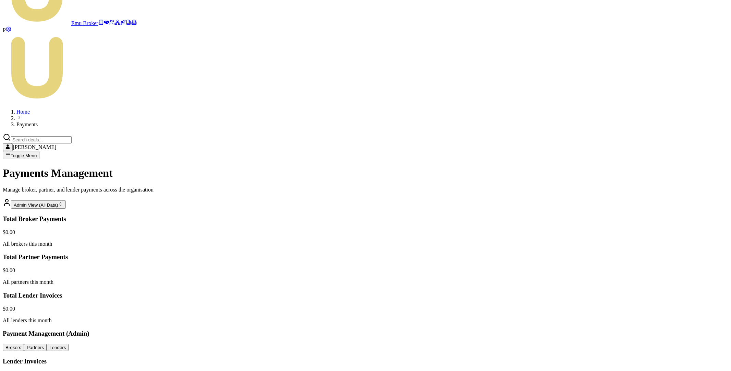
click at [140, 167] on main "Payments Management Manage broker, partner, and lender payments across the orga…" at bounding box center [366, 369] width 726 height 404
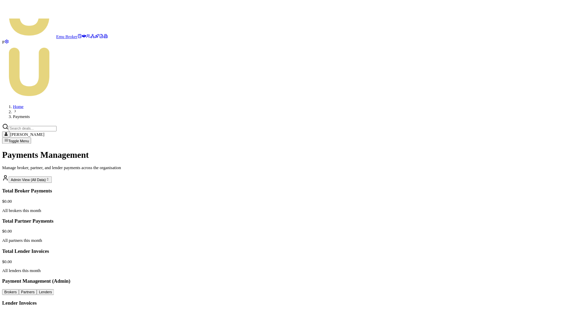
scroll to position [0, 0]
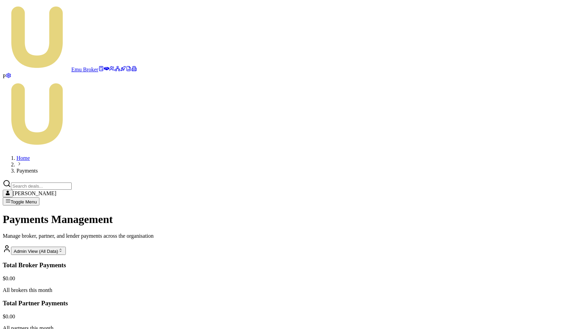
click at [104, 67] on icon at bounding box center [106, 68] width 5 height 3
